Goal: Transaction & Acquisition: Purchase product/service

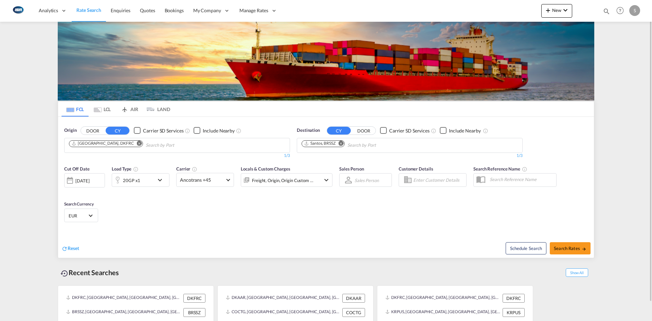
click at [137, 143] on md-icon "Remove" at bounding box center [139, 143] width 5 height 5
click at [124, 142] on input "Chips input." at bounding box center [101, 145] width 65 height 11
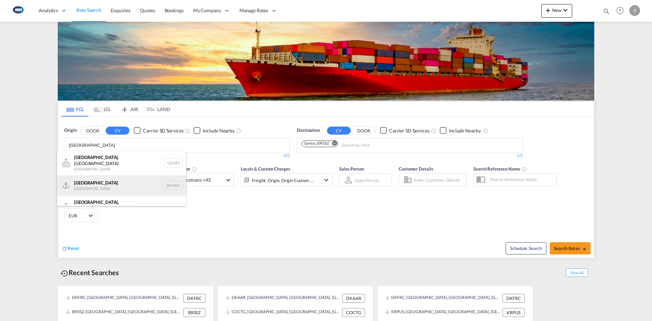
type input "hamburg"
drag, startPoint x: 109, startPoint y: 177, endPoint x: 231, endPoint y: 161, distance: 122.3
click at [110, 177] on div "Hamburg Germany DEHAM" at bounding box center [121, 185] width 129 height 20
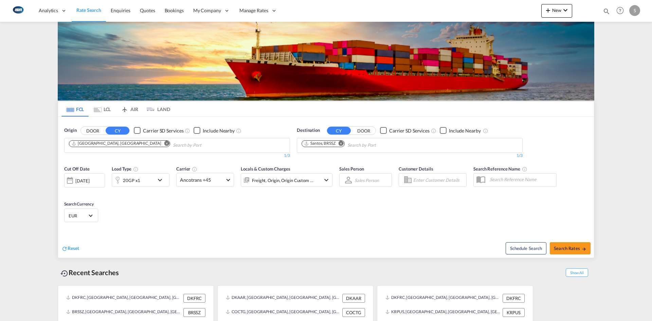
click at [342, 144] on md-icon "Remove" at bounding box center [341, 143] width 5 height 5
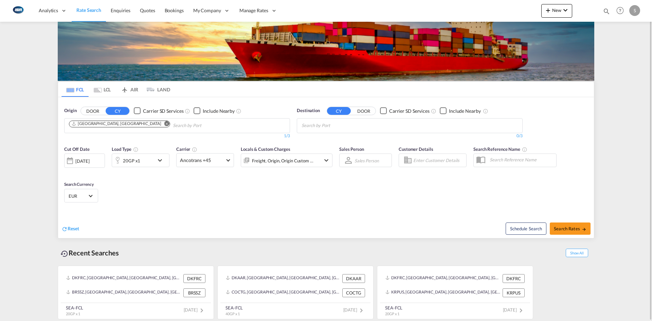
click at [346, 126] on body "Analytics Reports Dashboard Rate Search Enquiries Quotes Bookings" at bounding box center [326, 160] width 652 height 321
type input "jebel ali"
click at [334, 137] on div "Jebel Ali United Arab Emirates AEJEA" at bounding box center [354, 141] width 129 height 20
click at [575, 226] on span "Search Rates" at bounding box center [570, 228] width 33 height 5
type input "DEHAM to AEJEA / 22 Sep 2025"
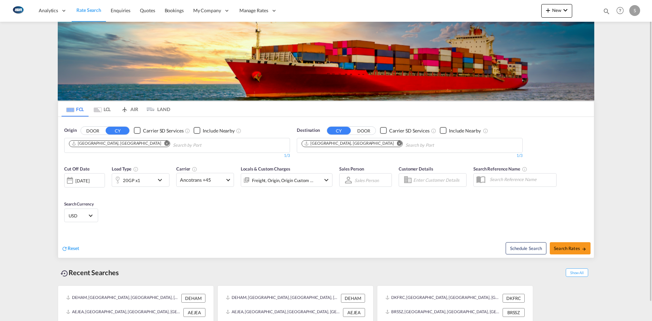
click at [164, 145] on md-icon "Remove" at bounding box center [166, 143] width 5 height 5
click at [118, 145] on input "Chips input." at bounding box center [101, 145] width 65 height 11
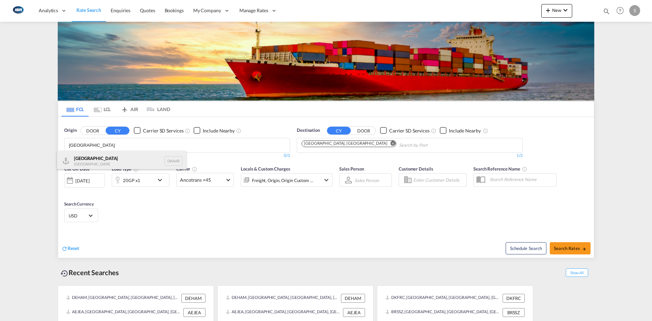
type input "[GEOGRAPHIC_DATA]"
click at [103, 160] on div "Aarhus [GEOGRAPHIC_DATA] DKAAR" at bounding box center [121, 161] width 129 height 20
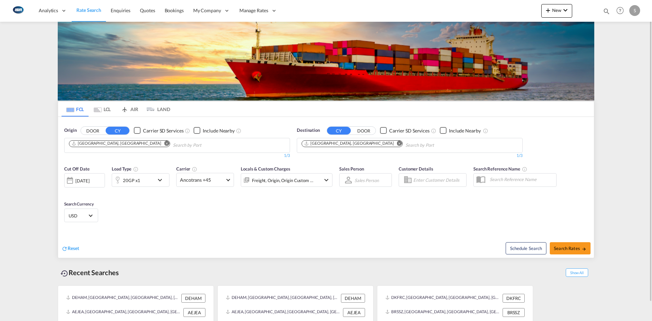
click at [397, 143] on md-icon "Remove" at bounding box center [399, 143] width 5 height 5
click at [347, 143] on body "Analytics Reports Dashboard Rate Search Enquiries Quotes Bookings" at bounding box center [326, 160] width 652 height 321
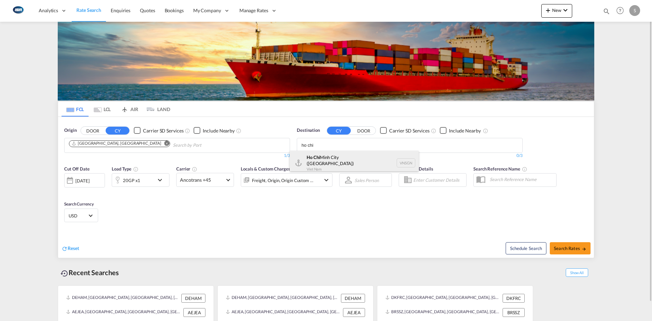
type input "ho chi"
click at [340, 156] on div "[GEOGRAPHIC_DATA] ([GEOGRAPHIC_DATA]) [GEOGRAPHIC_DATA] VNSGN" at bounding box center [354, 163] width 129 height 24
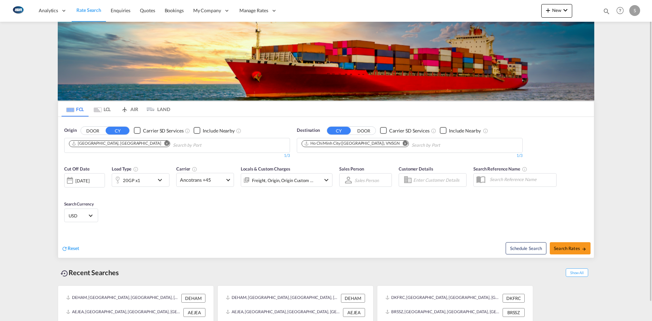
click at [163, 179] on md-icon "icon-chevron-down" at bounding box center [162, 180] width 12 height 8
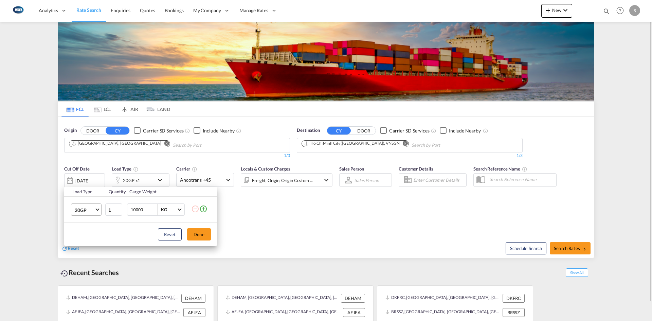
click at [99, 210] on md-select-value "20GP" at bounding box center [87, 210] width 27 height 12
click at [94, 241] on md-option "40HC" at bounding box center [92, 242] width 46 height 16
click at [196, 235] on button "Done" at bounding box center [199, 234] width 24 height 12
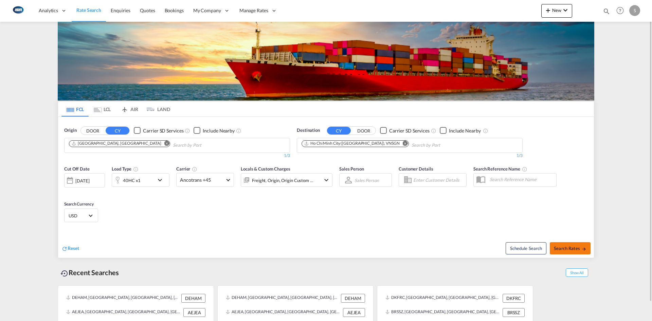
click at [578, 245] on button "Search Rates" at bounding box center [570, 248] width 41 height 12
type input "DKAAR to VNSGN / [DATE]"
